Goal: Task Accomplishment & Management: Use online tool/utility

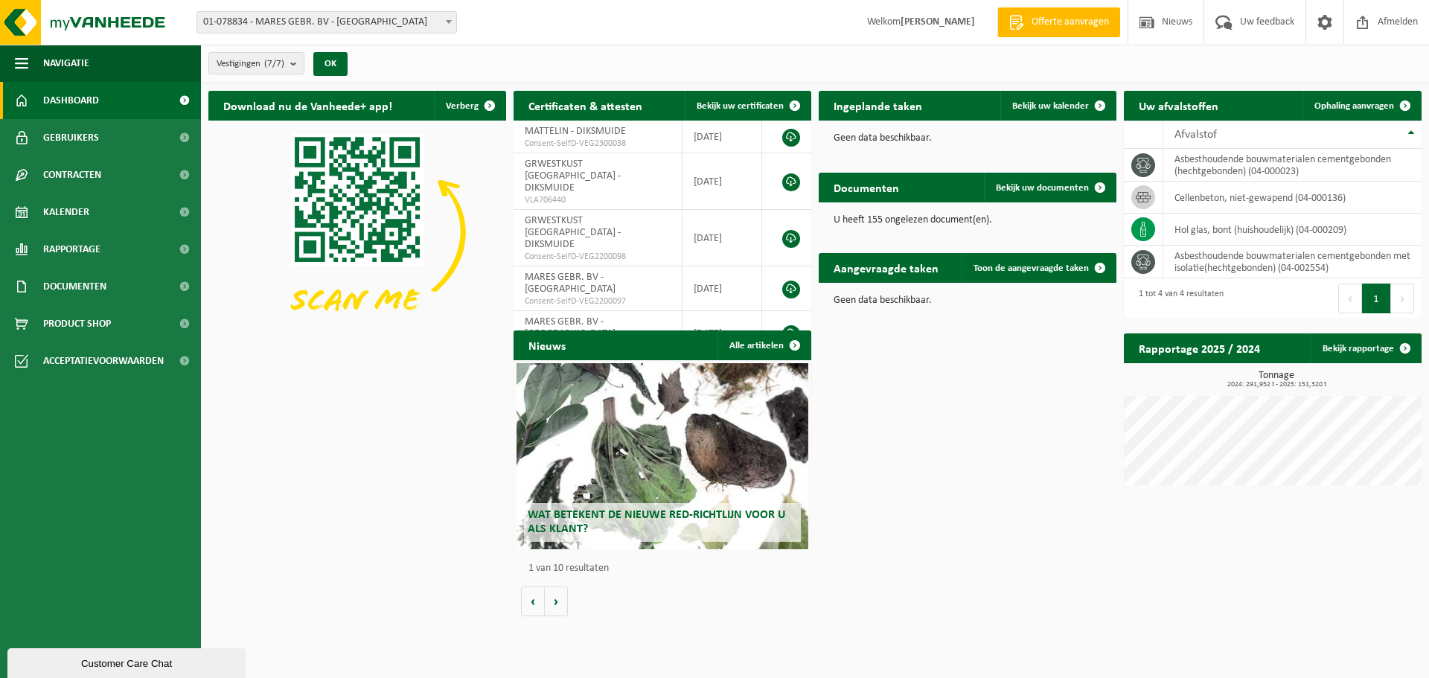
click at [86, 106] on span "Dashboard" at bounding box center [71, 100] width 56 height 37
click at [58, 98] on span "Dashboard" at bounding box center [71, 100] width 56 height 37
click at [1360, 107] on span "Ophaling aanvragen" at bounding box center [1355, 106] width 80 height 10
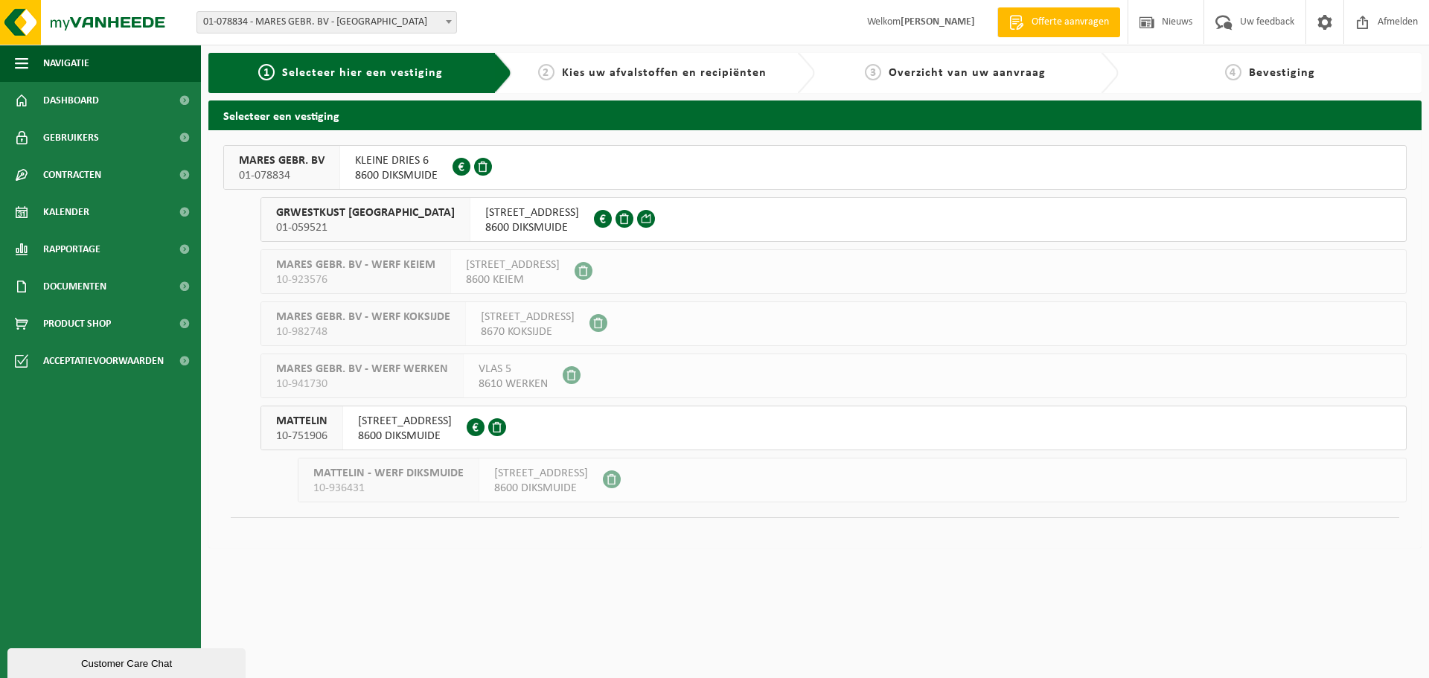
click at [363, 165] on span "KLEINE DRIES 6" at bounding box center [396, 160] width 83 height 15
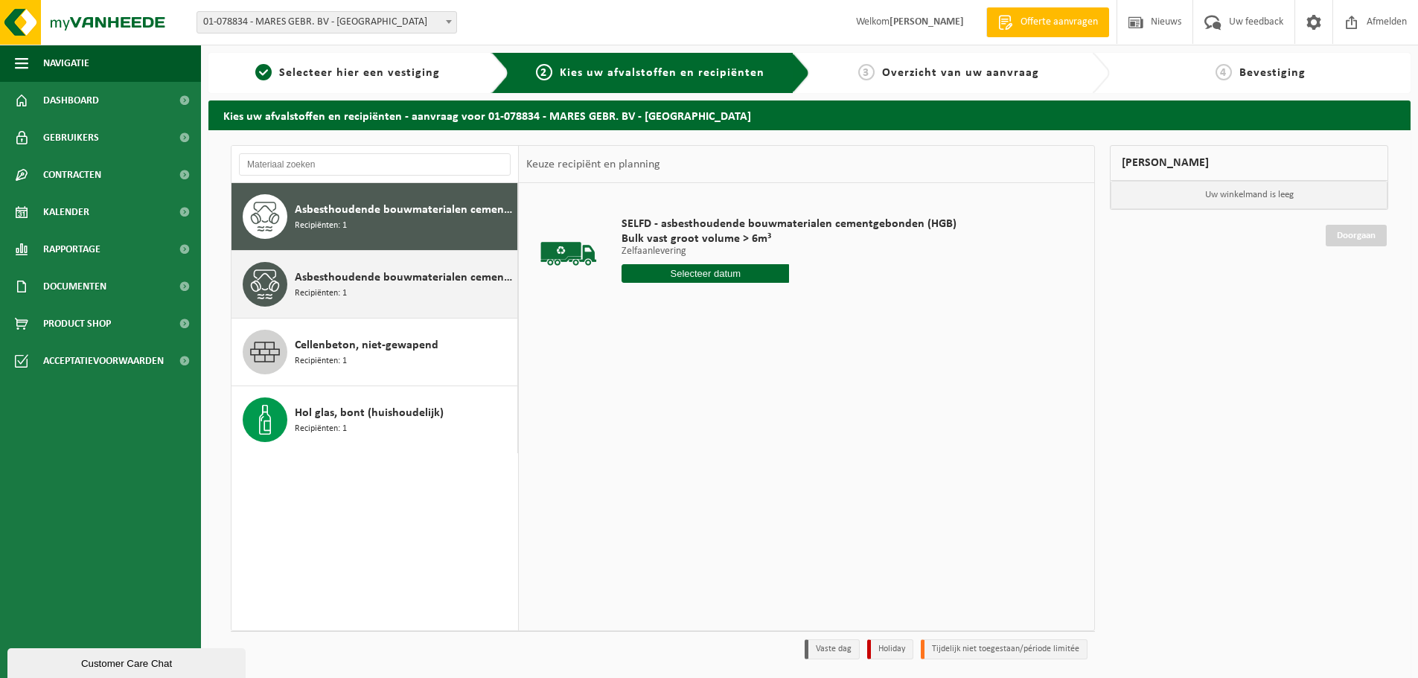
click at [333, 276] on span "Asbesthoudende bouwmaterialen cementgebonden met isolatie(hechtgebonden)" at bounding box center [404, 278] width 219 height 18
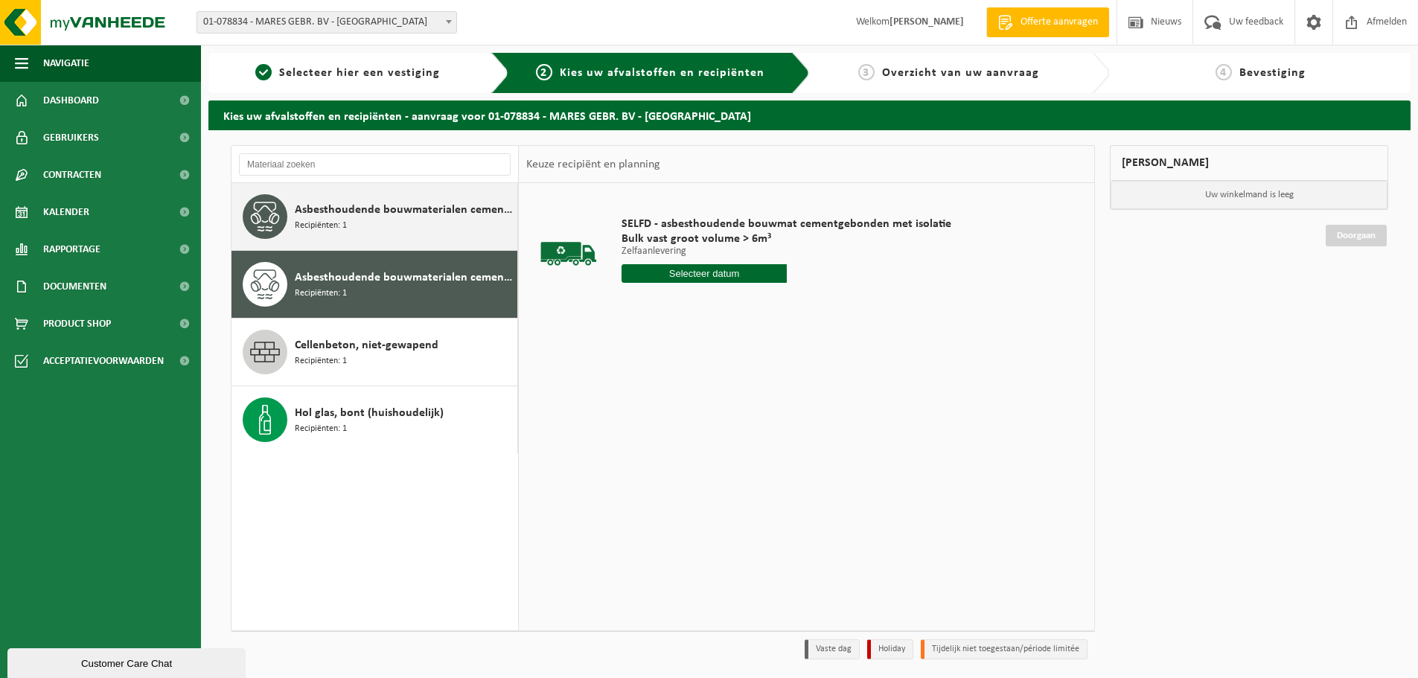
click at [327, 237] on div "Asbesthoudende bouwmaterialen cementgebonden (hechtgebonden) Recipiënten: 1" at bounding box center [404, 216] width 219 height 45
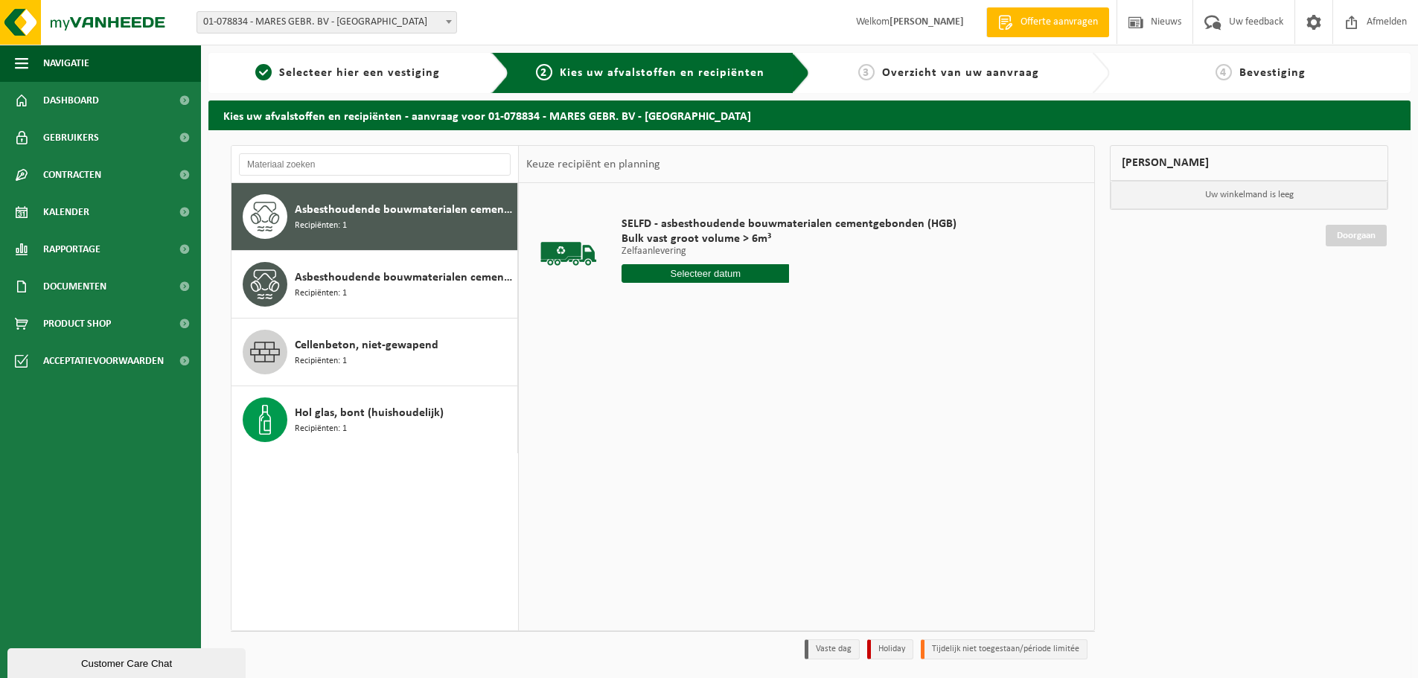
click at [714, 272] on input "text" at bounding box center [706, 273] width 168 height 19
click at [659, 451] on div "26" at bounding box center [661, 453] width 26 height 24
type input "Van 2025-08-26"
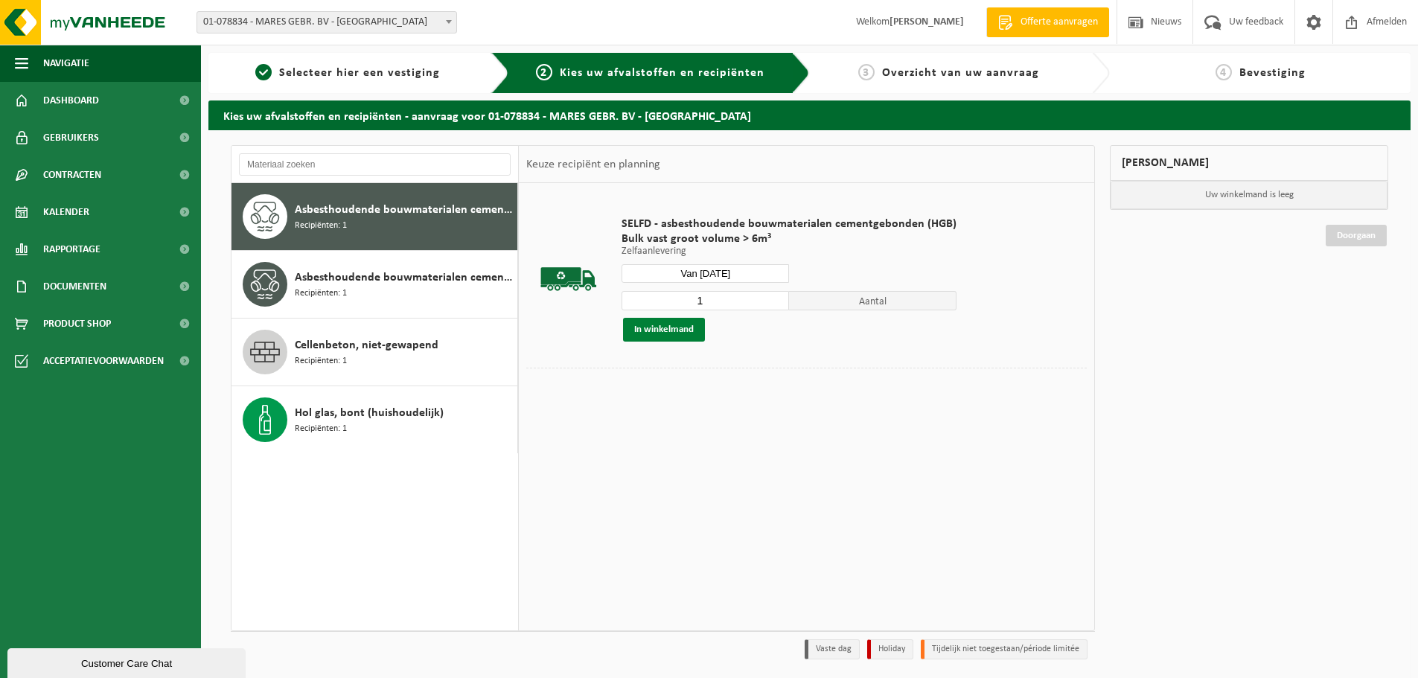
click at [700, 331] on button "In winkelmand" at bounding box center [664, 330] width 82 height 24
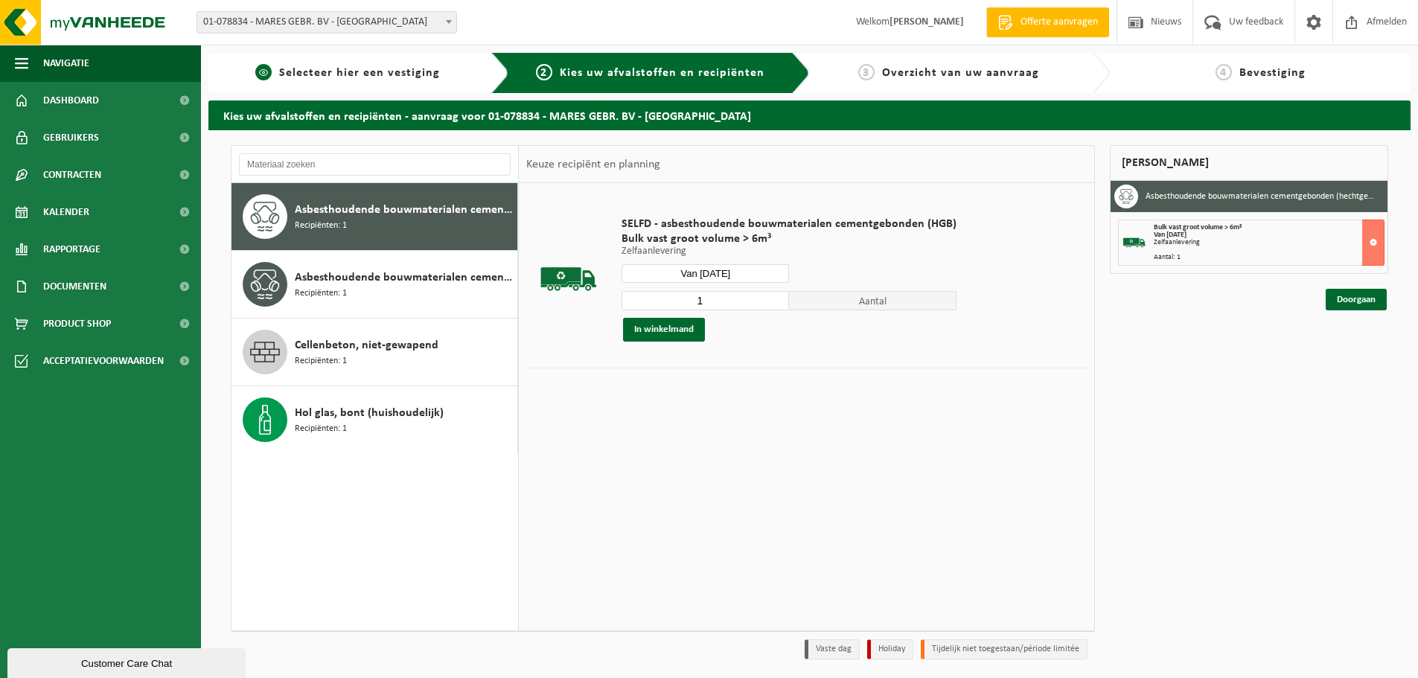
click at [357, 67] on span "Selecteer hier een vestiging" at bounding box center [359, 73] width 161 height 12
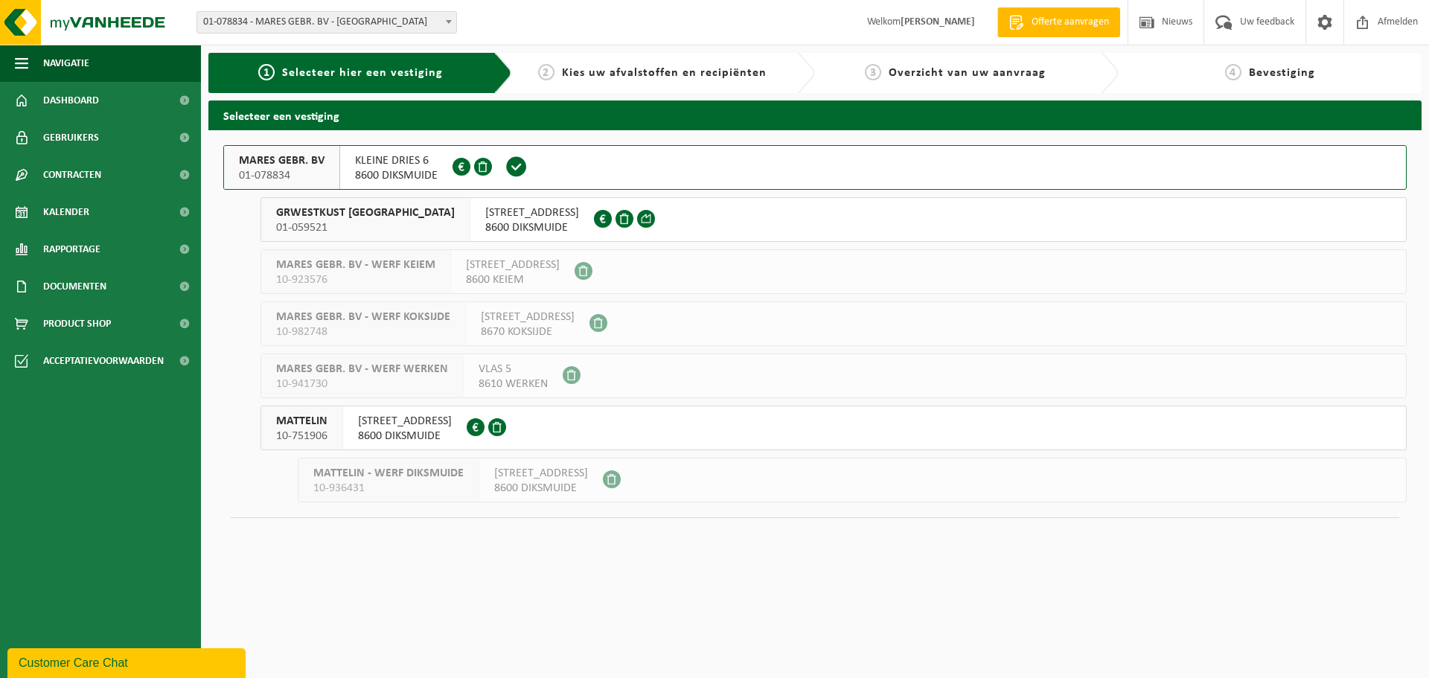
click at [373, 221] on div "GRWESTKUST NV 01-059521" at bounding box center [365, 219] width 209 height 43
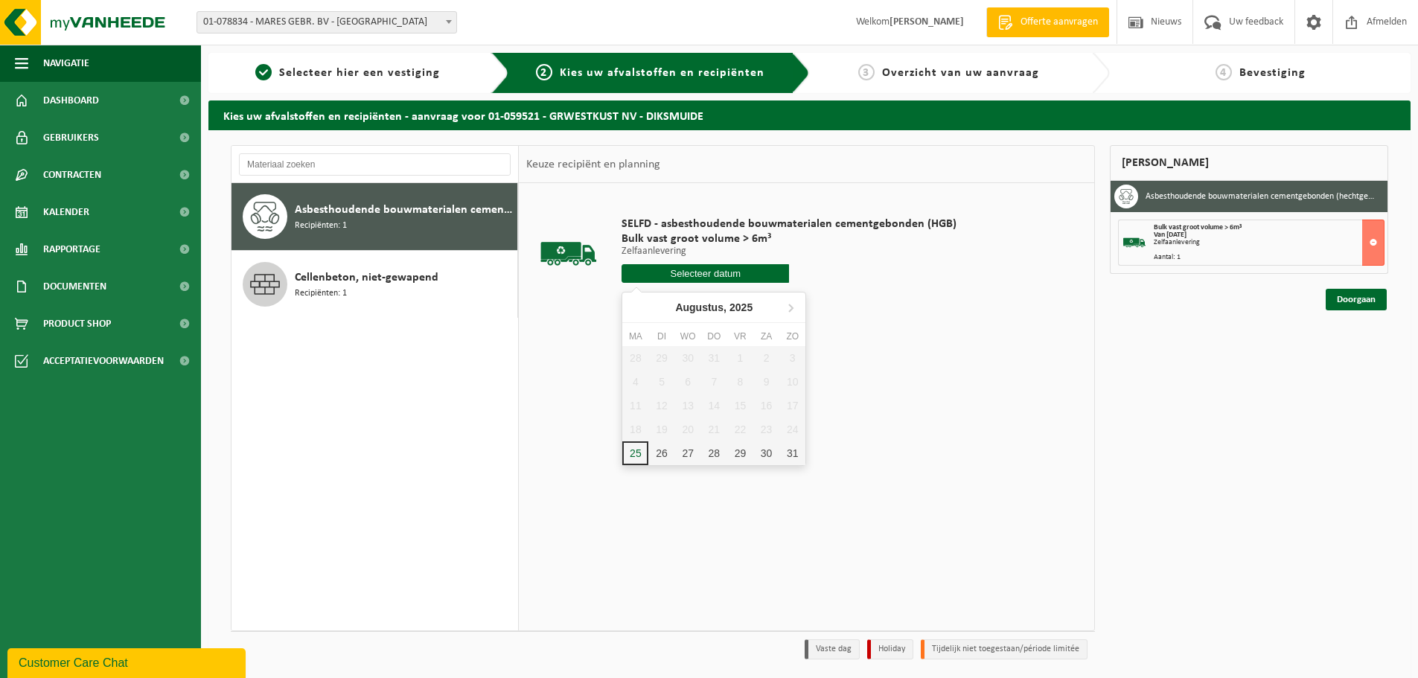
click at [656, 267] on input "text" at bounding box center [706, 273] width 168 height 19
click at [657, 447] on div "26" at bounding box center [661, 453] width 26 height 24
type input "Van 2025-08-26"
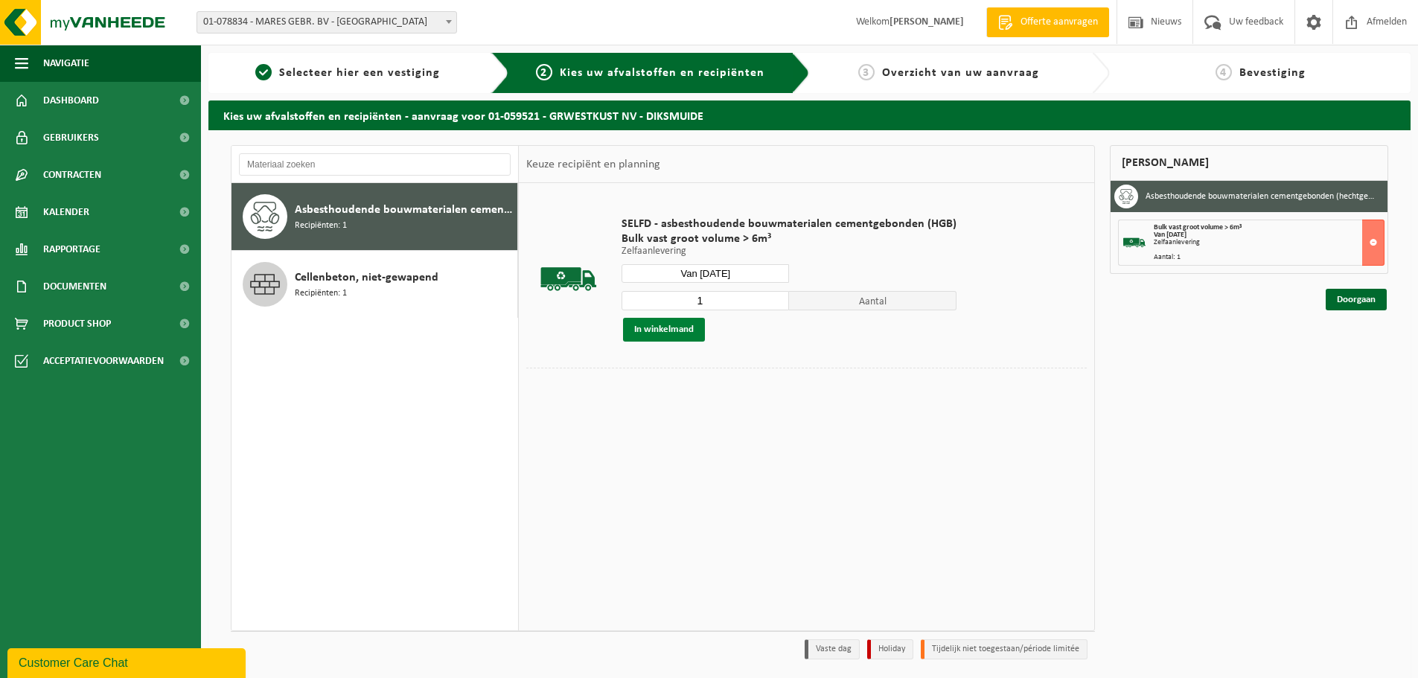
click at [648, 330] on button "In winkelmand" at bounding box center [664, 330] width 82 height 24
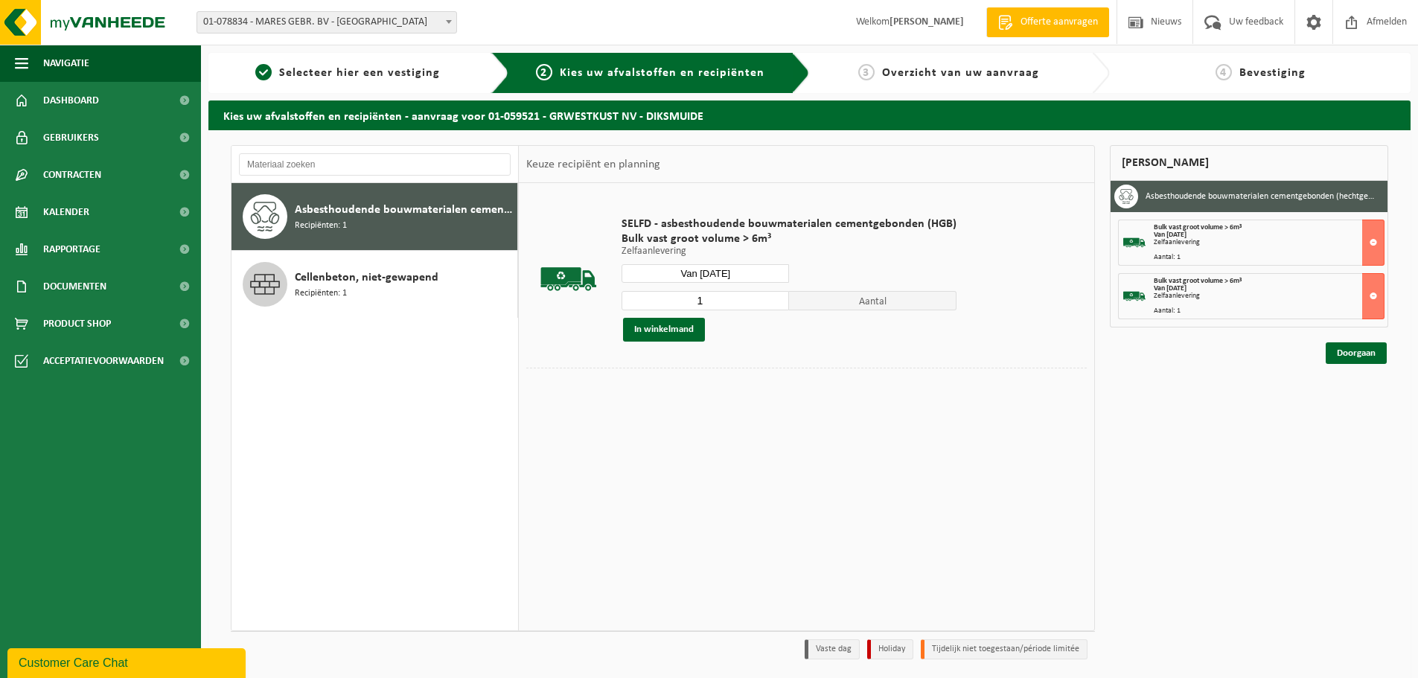
click at [1170, 293] on div "Zelfaanlevering" at bounding box center [1269, 296] width 230 height 7
click at [1353, 356] on link "Doorgaan" at bounding box center [1356, 353] width 61 height 22
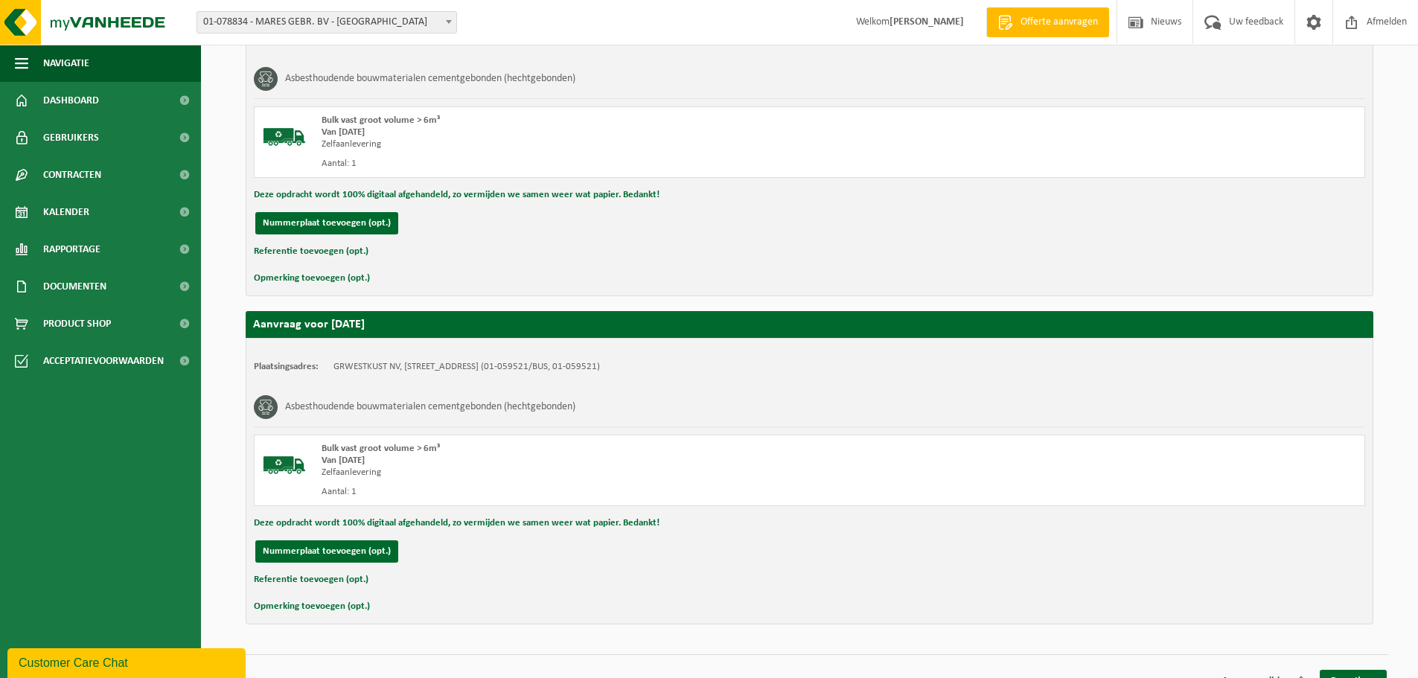
scroll to position [365, 0]
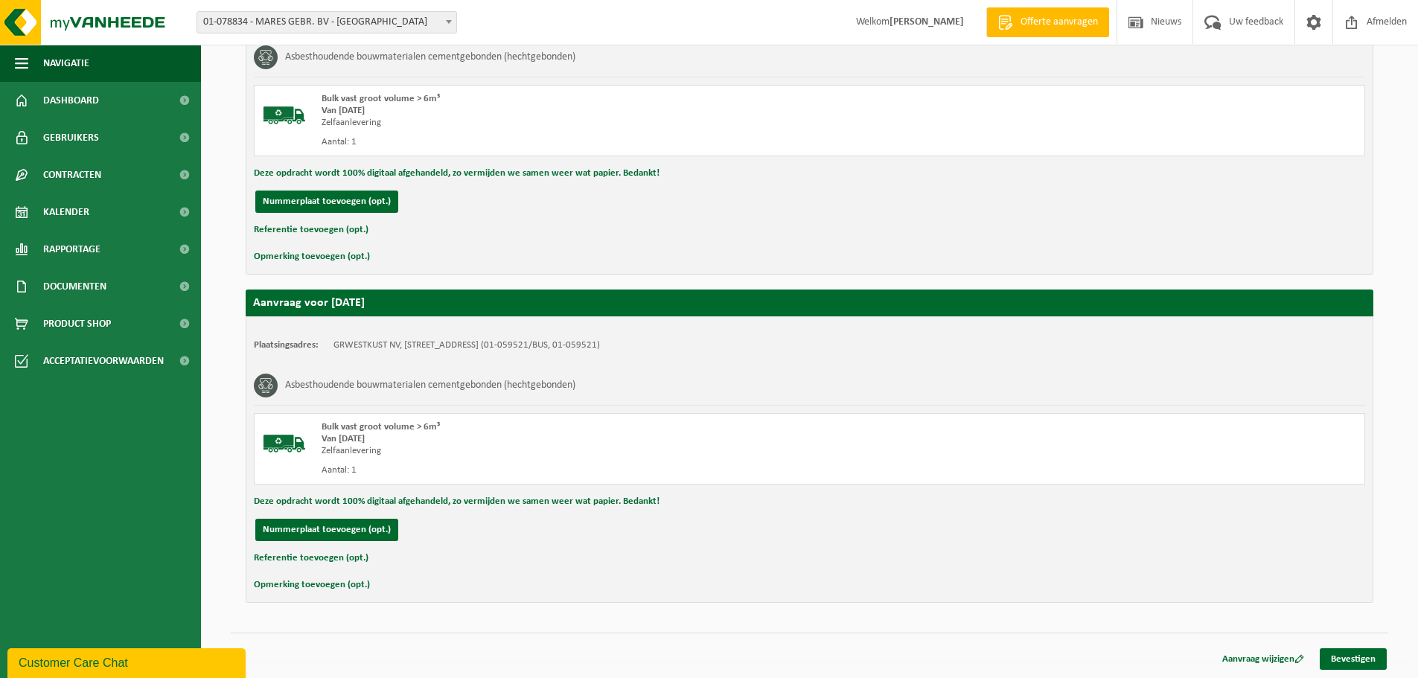
click at [1337, 650] on link "Bevestigen" at bounding box center [1353, 659] width 67 height 22
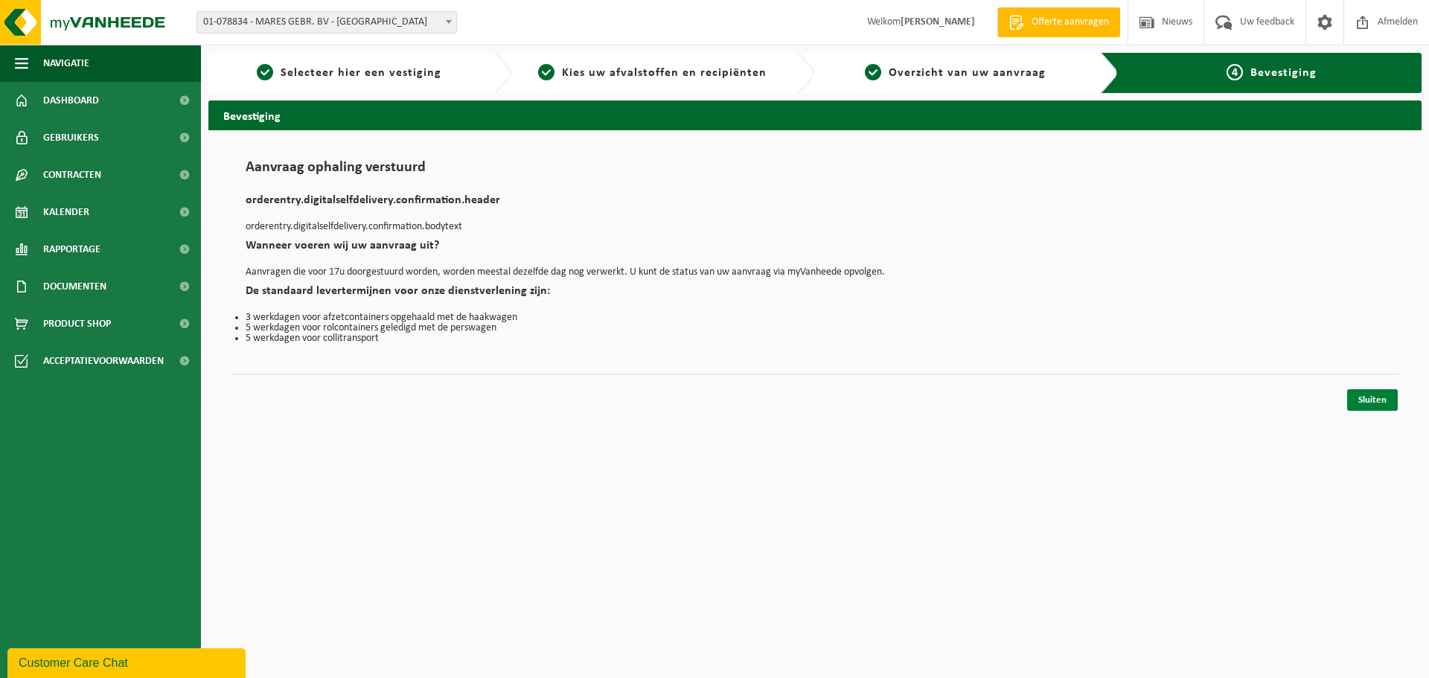
click at [1367, 400] on link "Sluiten" at bounding box center [1373, 400] width 51 height 22
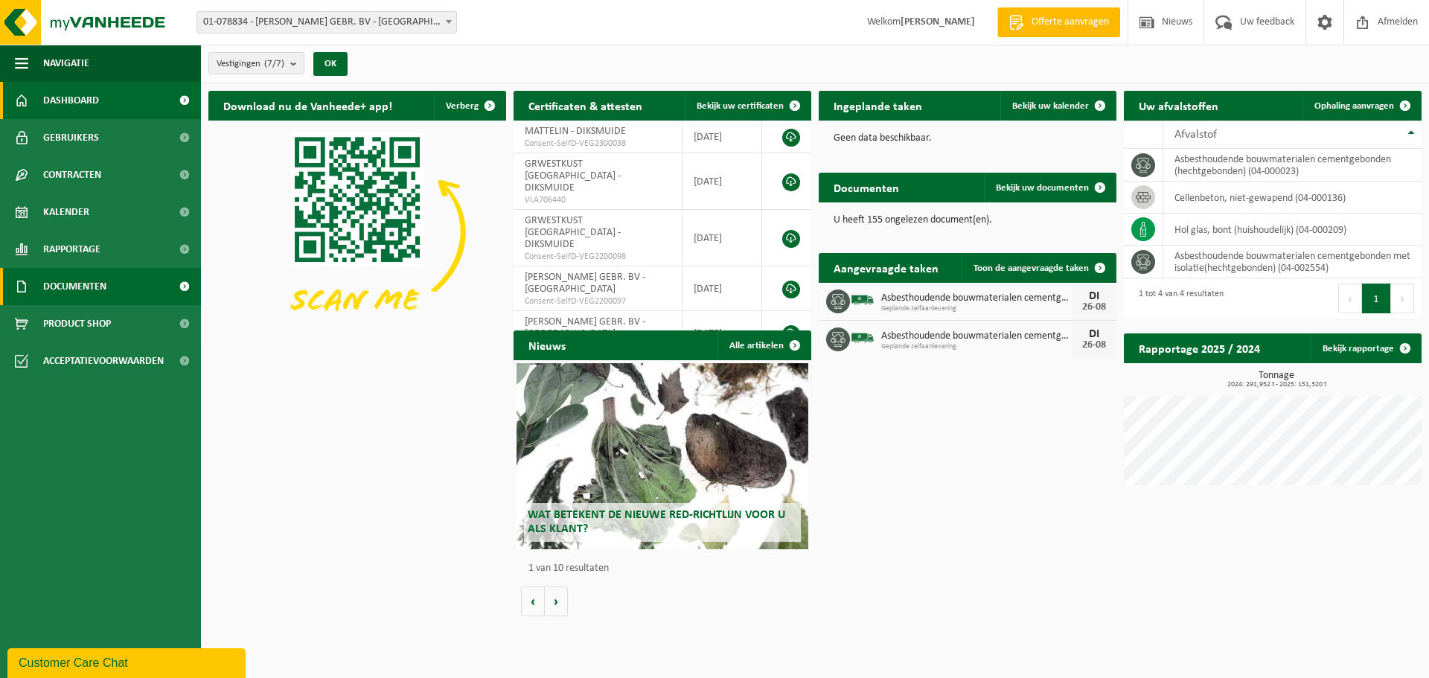
click at [79, 284] on span "Documenten" at bounding box center [74, 286] width 63 height 37
